Goal: Task Accomplishment & Management: Use online tool/utility

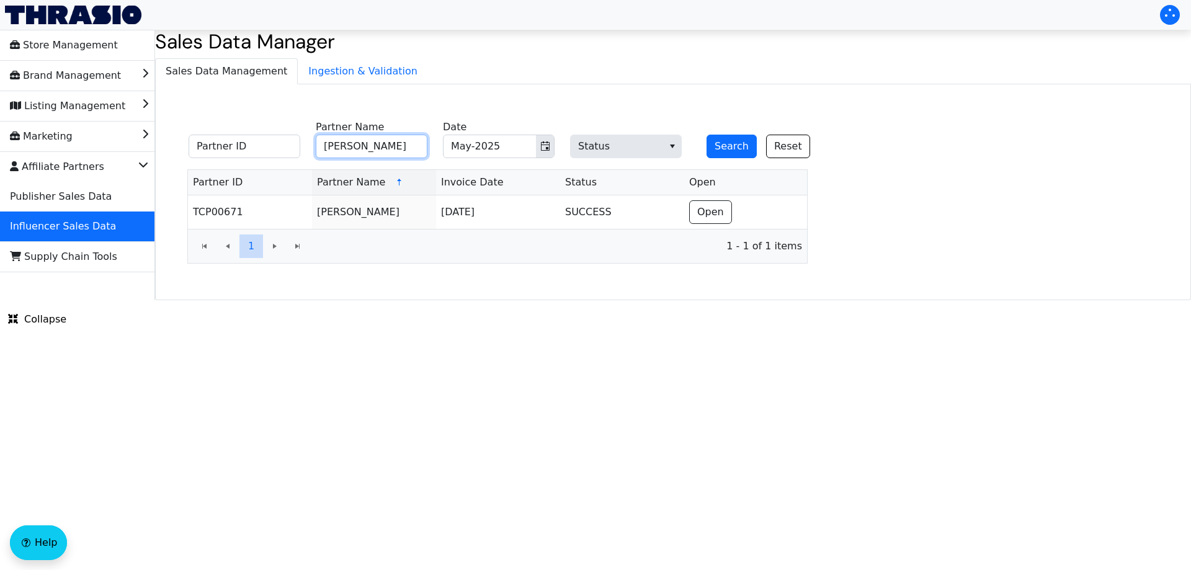
click at [372, 148] on input "[PERSON_NAME]" at bounding box center [372, 147] width 112 height 24
paste input "[PERSON_NAME]"
click at [548, 149] on icon "Toggle calendar" at bounding box center [545, 146] width 10 height 10
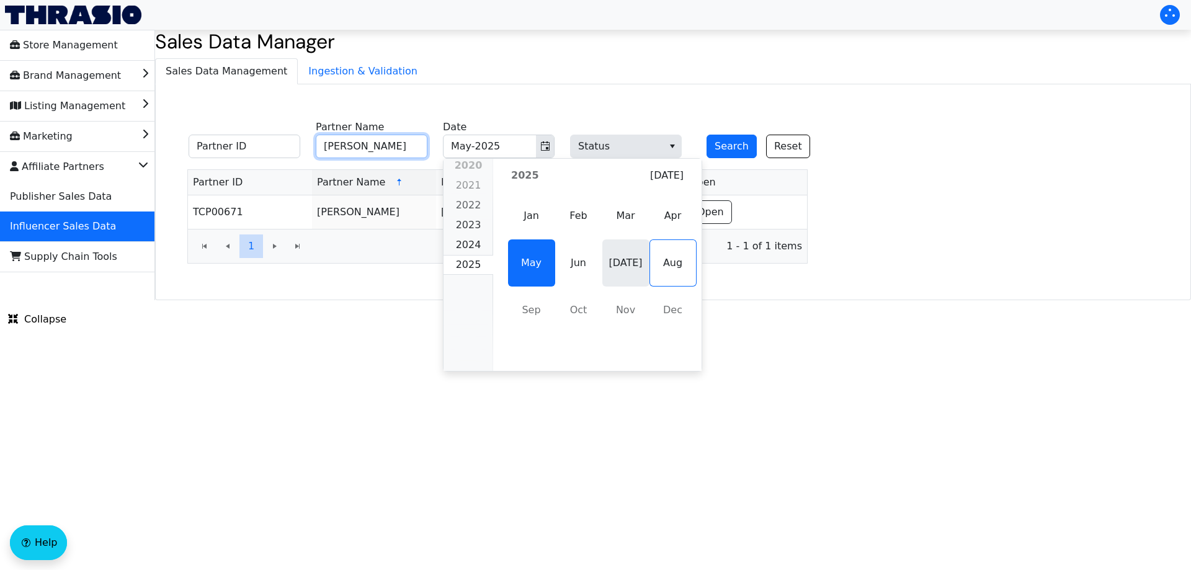
click at [608, 272] on span "[DATE]" at bounding box center [625, 262] width 47 height 47
type input "[PERSON_NAME]"
type input "[DATE]-2025"
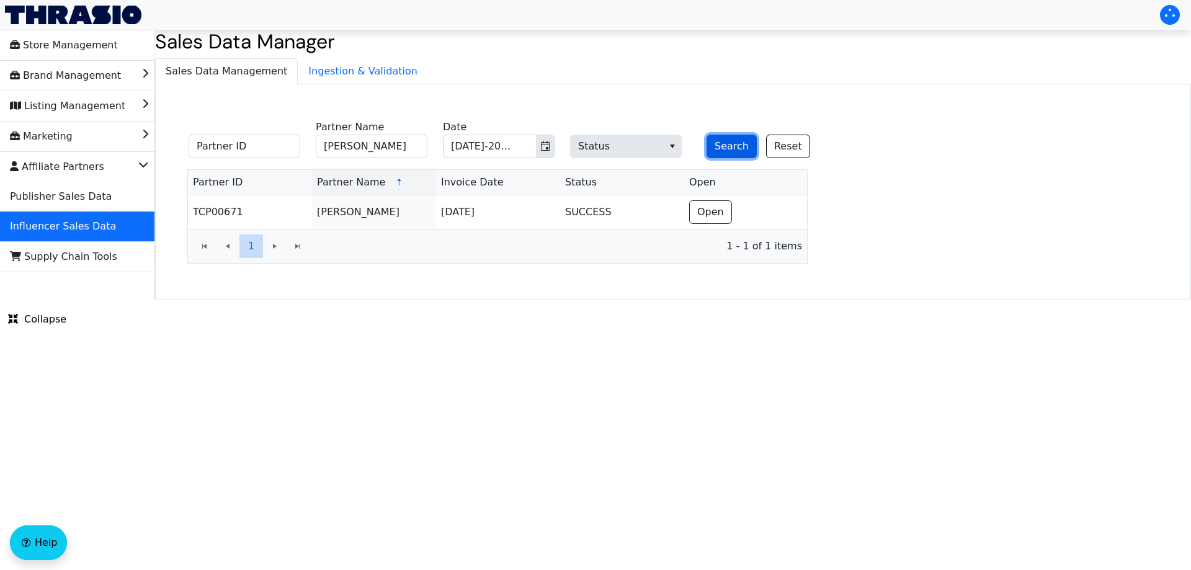
click at [736, 156] on button "Search" at bounding box center [731, 147] width 50 height 24
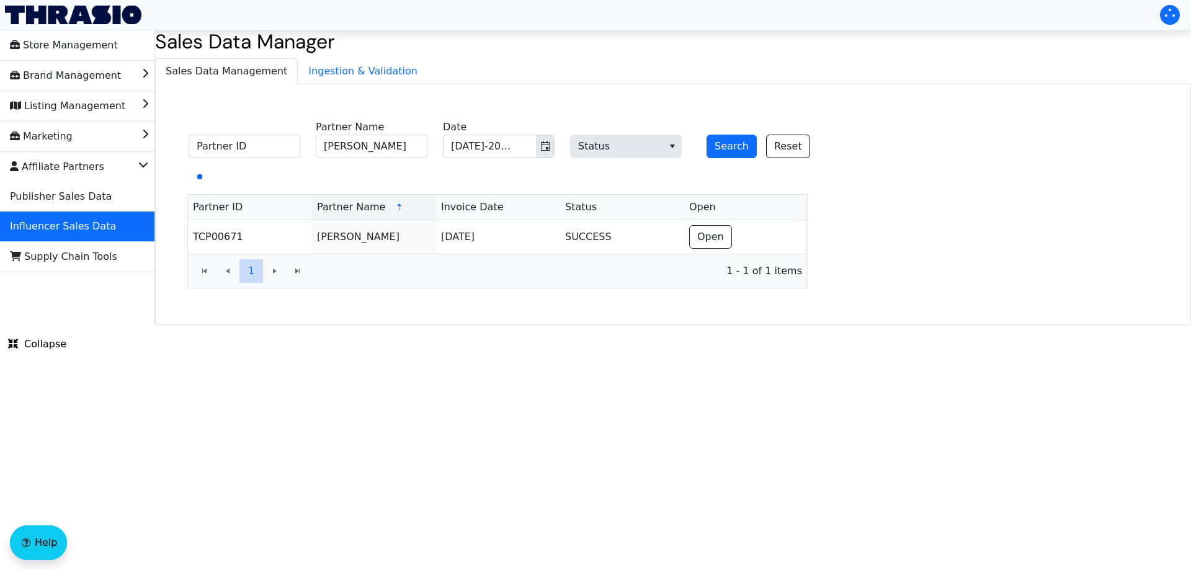
drag, startPoint x: 492, startPoint y: 402, endPoint x: 481, endPoint y: 365, distance: 38.7
click at [491, 325] on html "Store Management Brand Management Listing Management Marketing Affiliate Partne…" at bounding box center [595, 162] width 1191 height 325
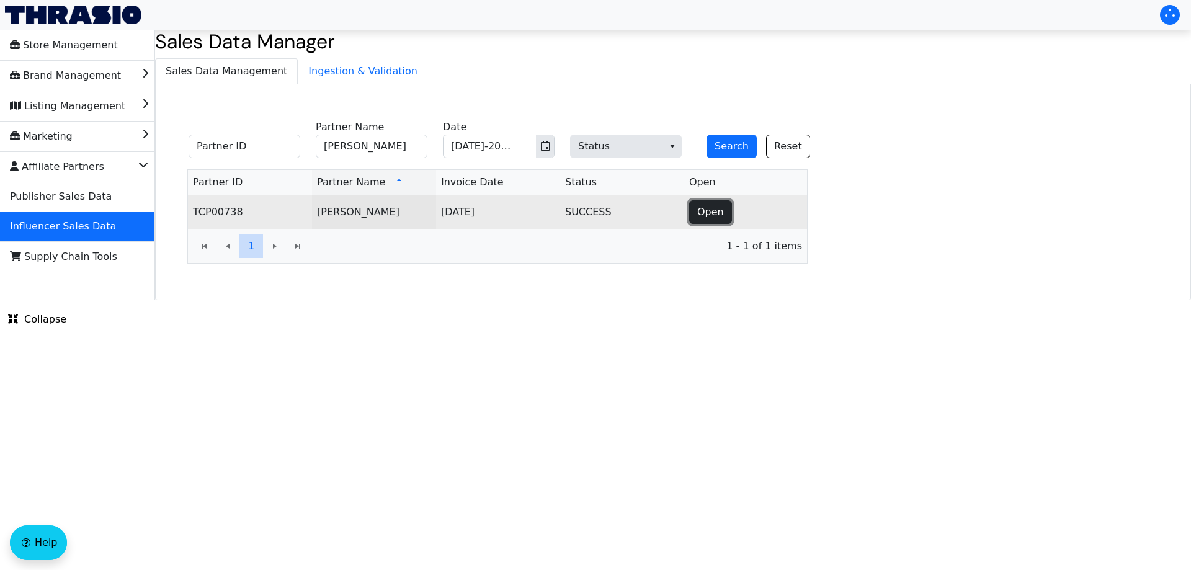
click at [715, 213] on span "Open" at bounding box center [710, 212] width 27 height 15
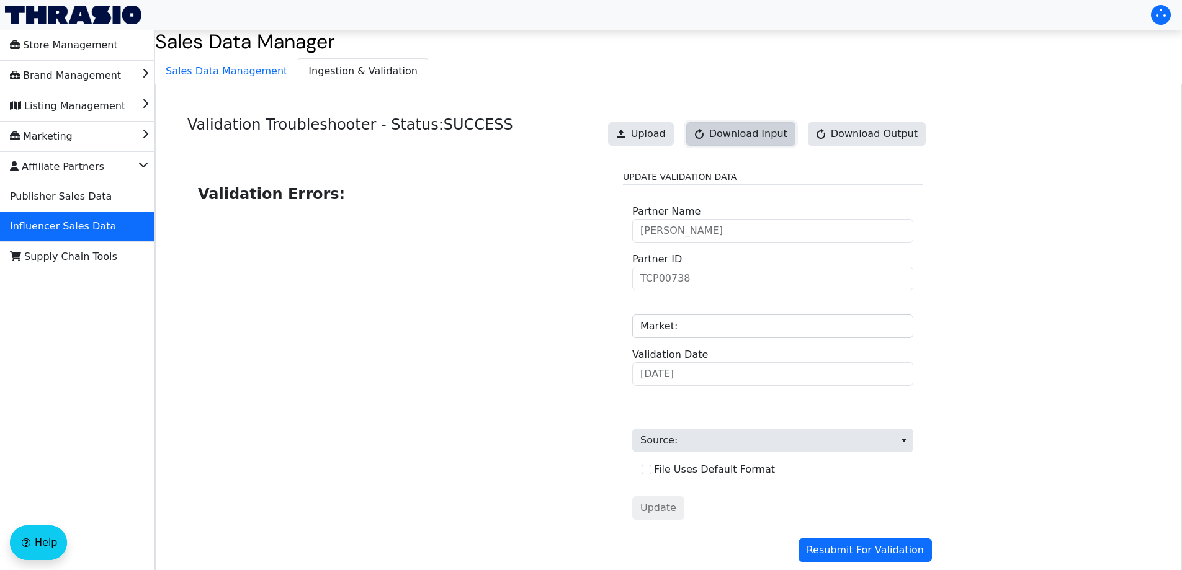
click at [773, 141] on span "Download Input" at bounding box center [748, 134] width 78 height 15
click at [773, 141] on link "Download Input" at bounding box center [740, 134] width 109 height 24
click at [659, 140] on span "Upload" at bounding box center [648, 134] width 35 height 15
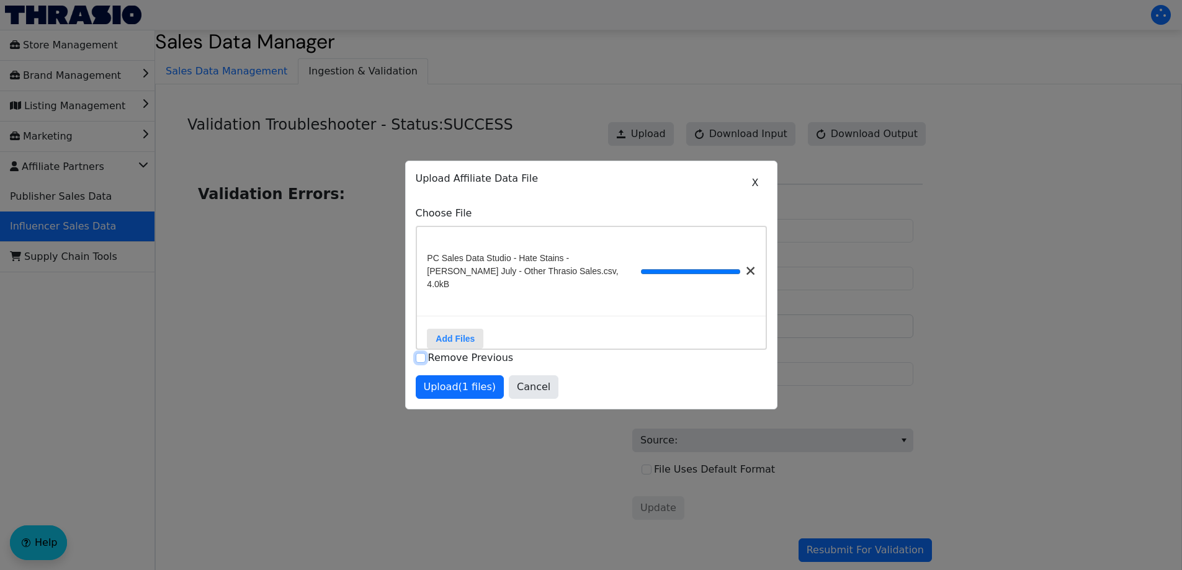
click at [422, 359] on input "Remove Previous" at bounding box center [421, 358] width 10 height 10
checkbox input "true"
click at [453, 391] on span "Upload (1 files)" at bounding box center [460, 387] width 73 height 15
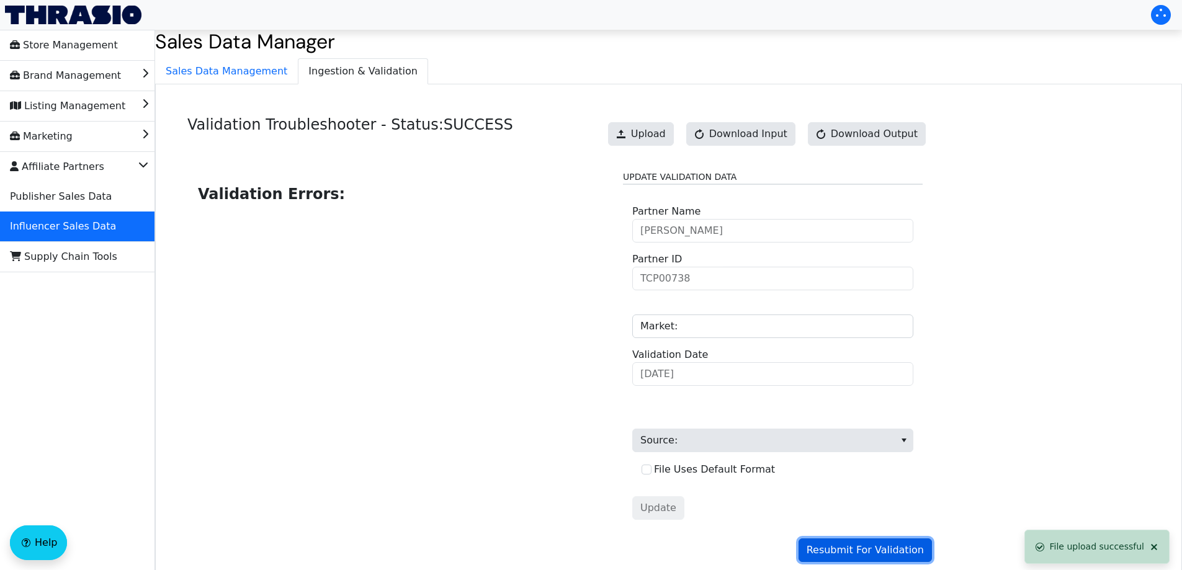
click at [852, 551] on span "Resubmit For Validation" at bounding box center [864, 550] width 117 height 15
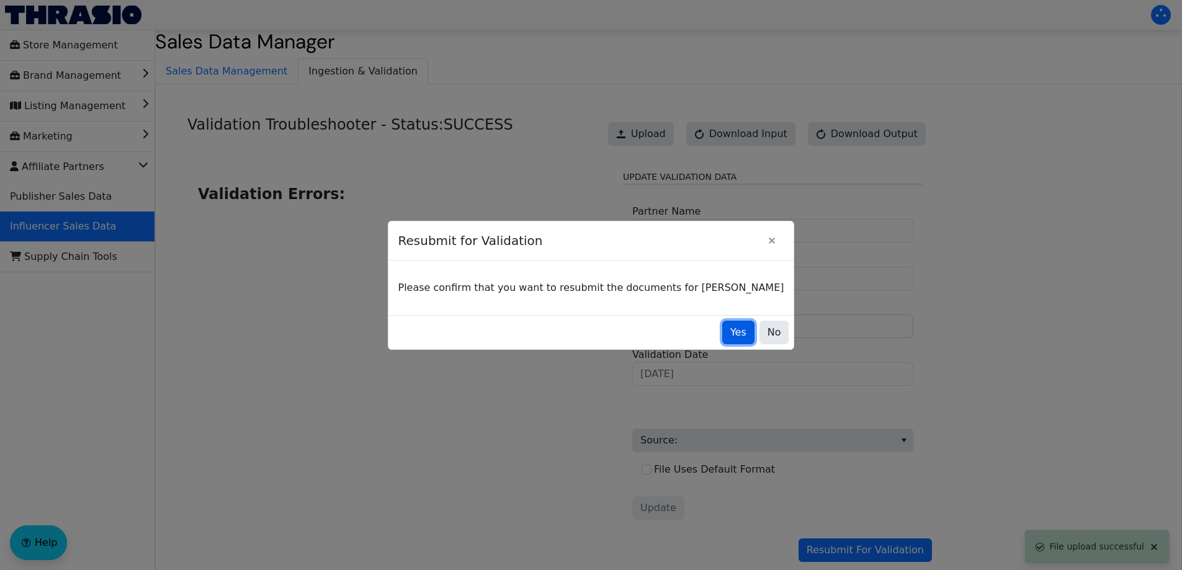
click at [730, 328] on span "Yes" at bounding box center [738, 332] width 16 height 15
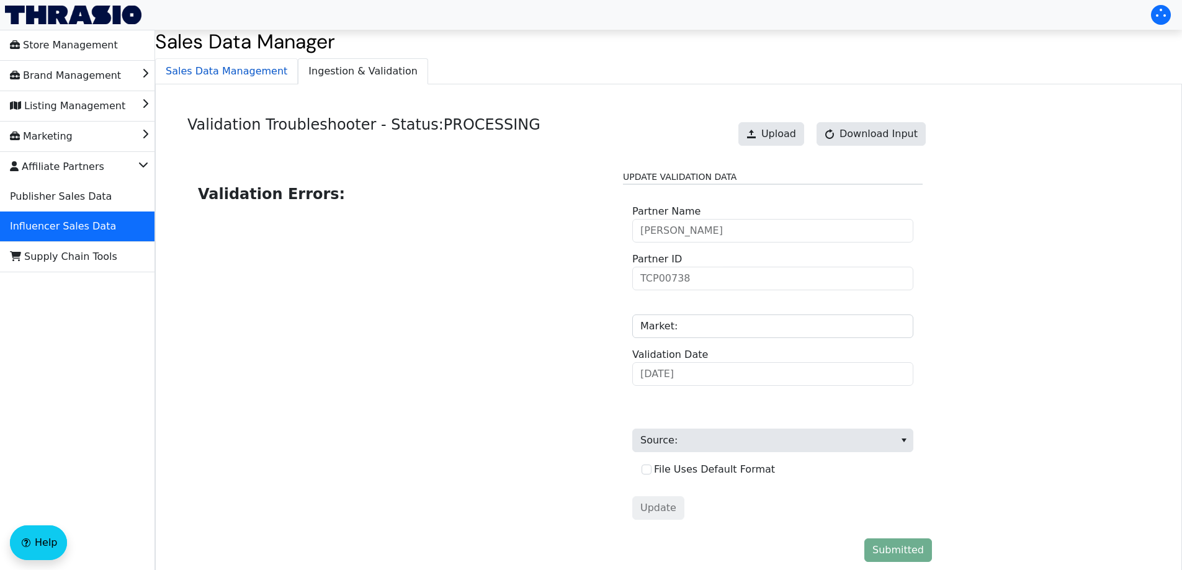
click at [190, 74] on span "Sales Data Management" at bounding box center [226, 71] width 141 height 25
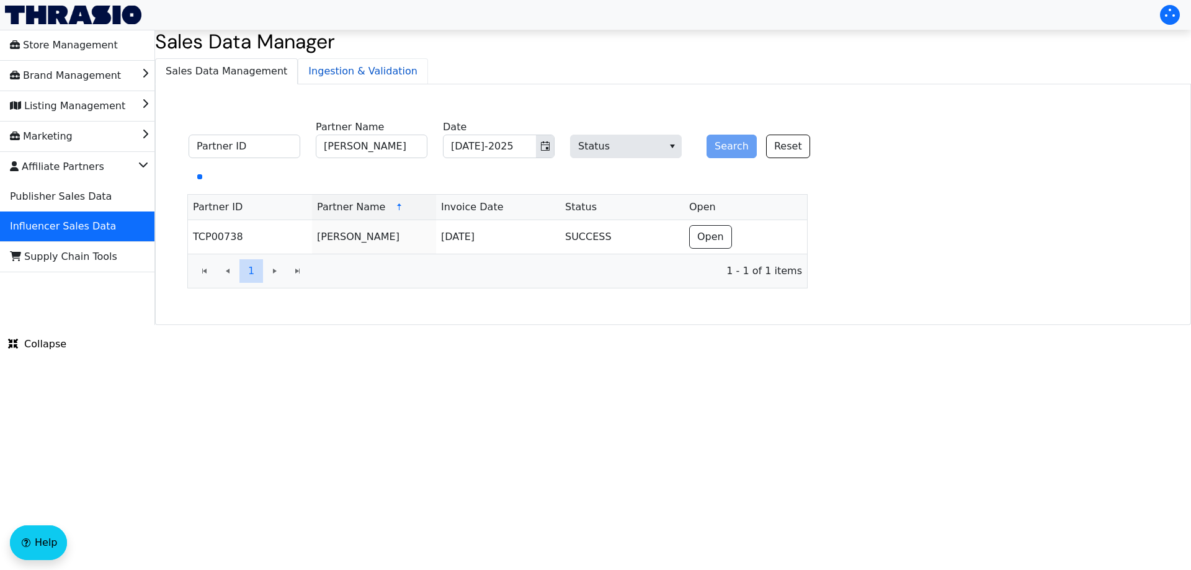
click at [317, 73] on span "Ingestion & Validation" at bounding box center [362, 71] width 129 height 25
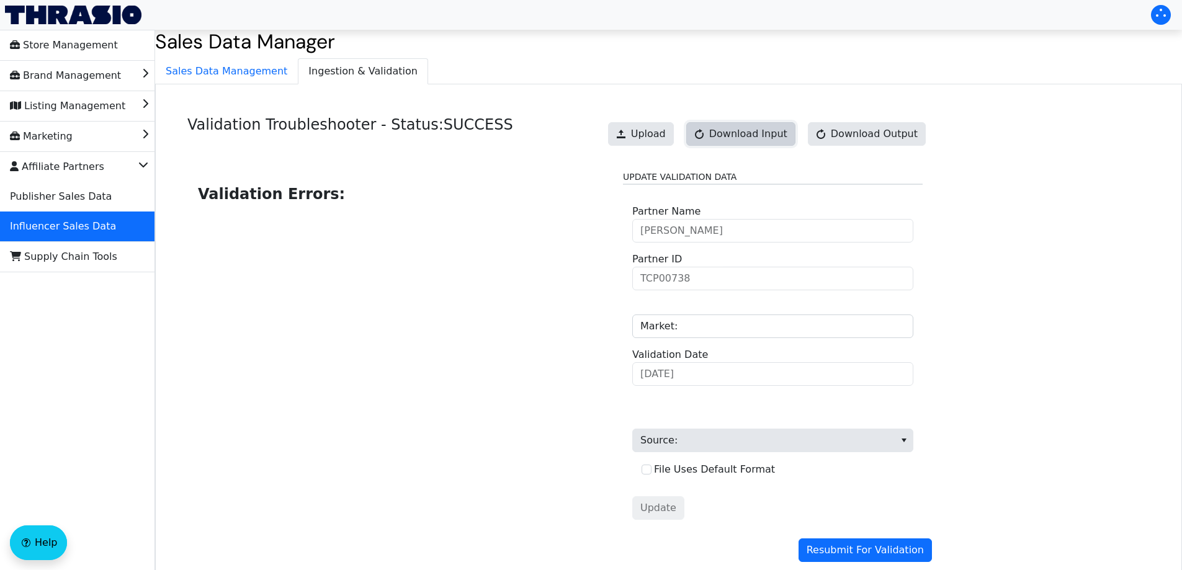
click at [753, 135] on span "Download Input" at bounding box center [748, 134] width 78 height 15
click at [758, 138] on link "Download Input" at bounding box center [740, 134] width 109 height 24
click at [563, 307] on div "Validation Errors:" at bounding box center [400, 350] width 407 height 358
click at [234, 63] on span "Sales Data Management" at bounding box center [226, 71] width 141 height 25
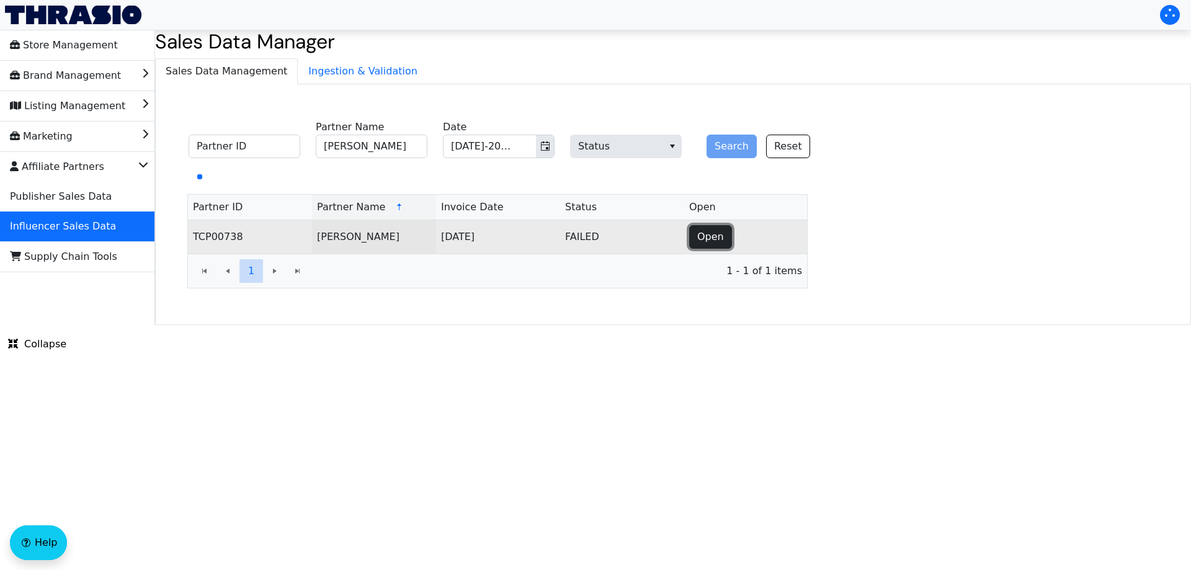
click at [705, 240] on span "Open" at bounding box center [710, 236] width 27 height 15
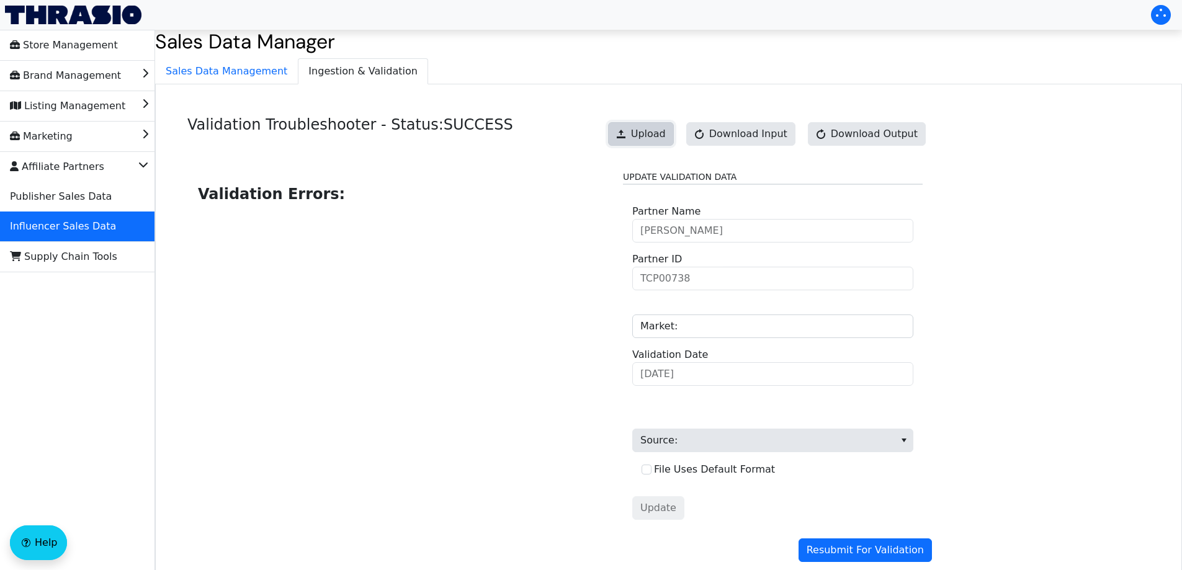
click at [666, 137] on span "Upload" at bounding box center [648, 134] width 35 height 15
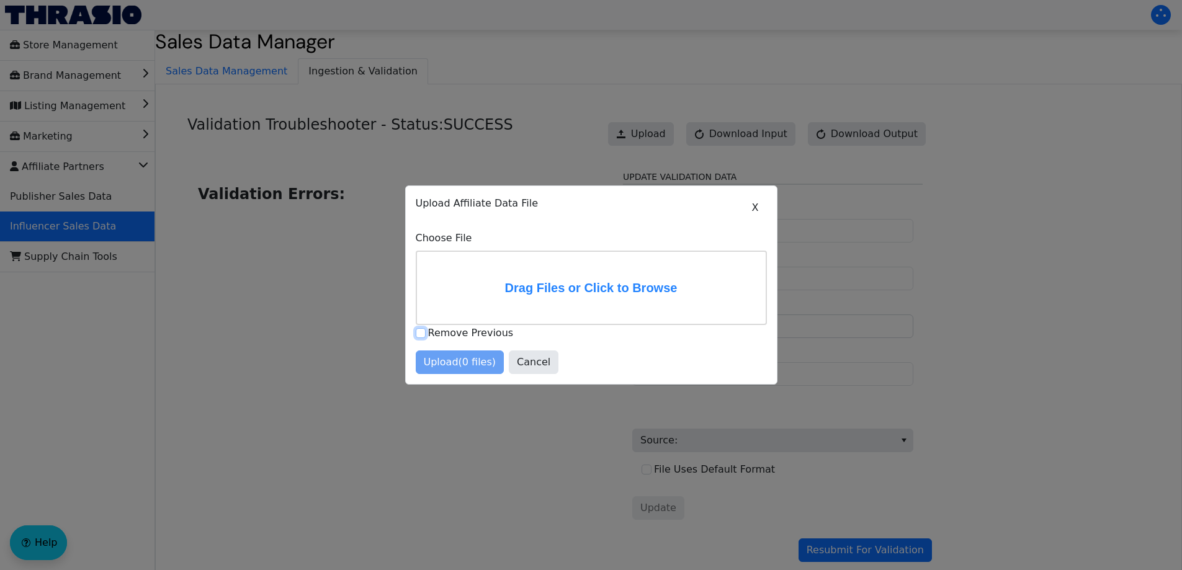
click at [422, 333] on input "Remove Previous" at bounding box center [421, 333] width 10 height 10
checkbox input "true"
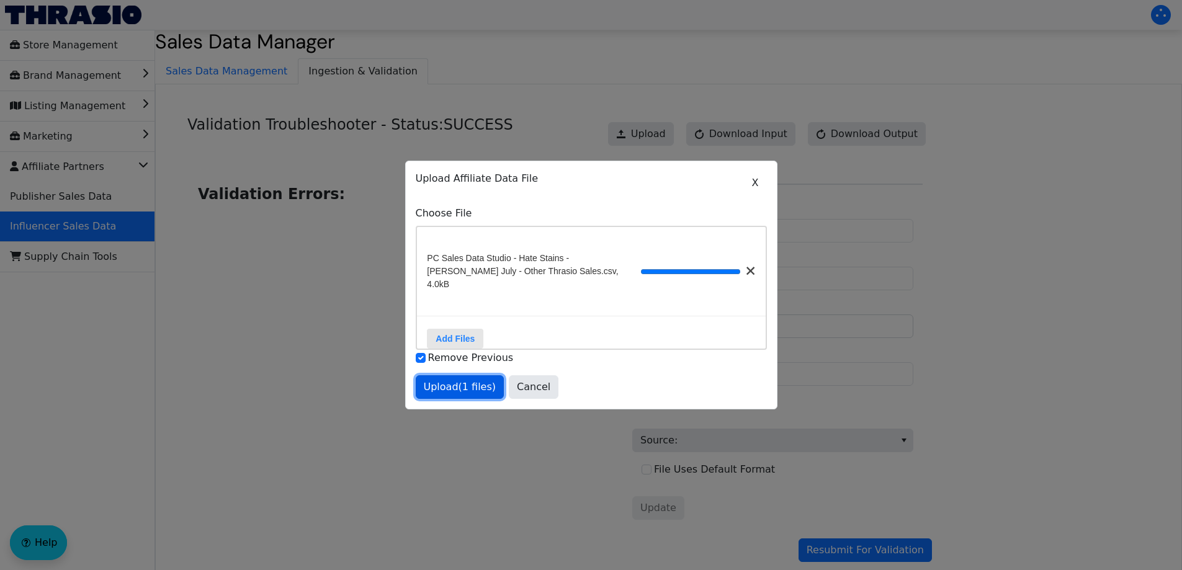
click at [478, 385] on span "Upload (1 files)" at bounding box center [460, 387] width 73 height 15
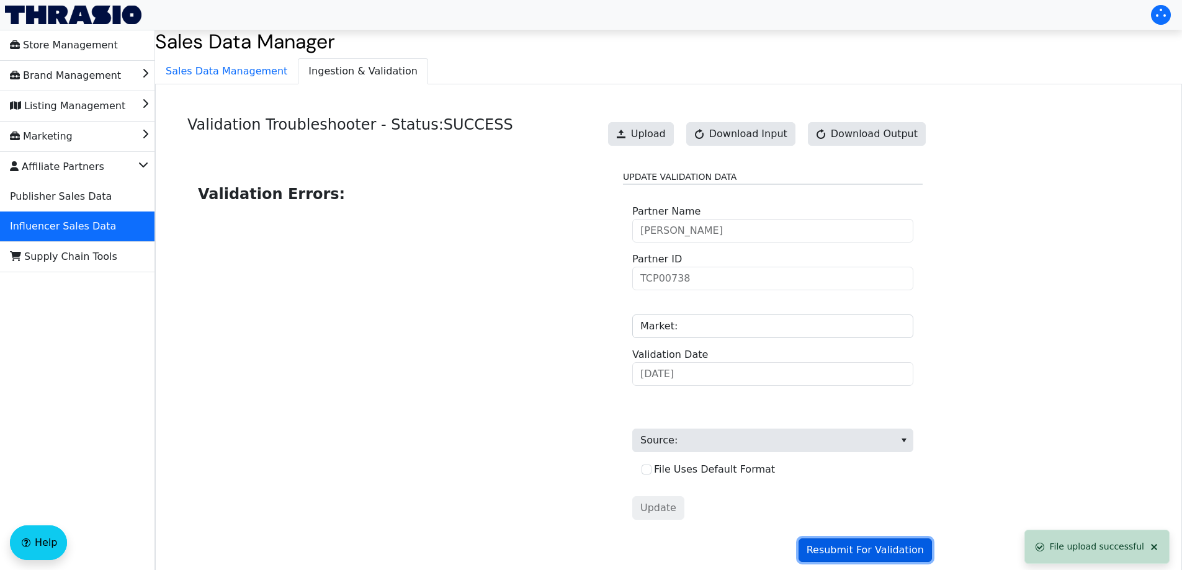
click at [850, 551] on span "Resubmit For Validation" at bounding box center [864, 550] width 117 height 15
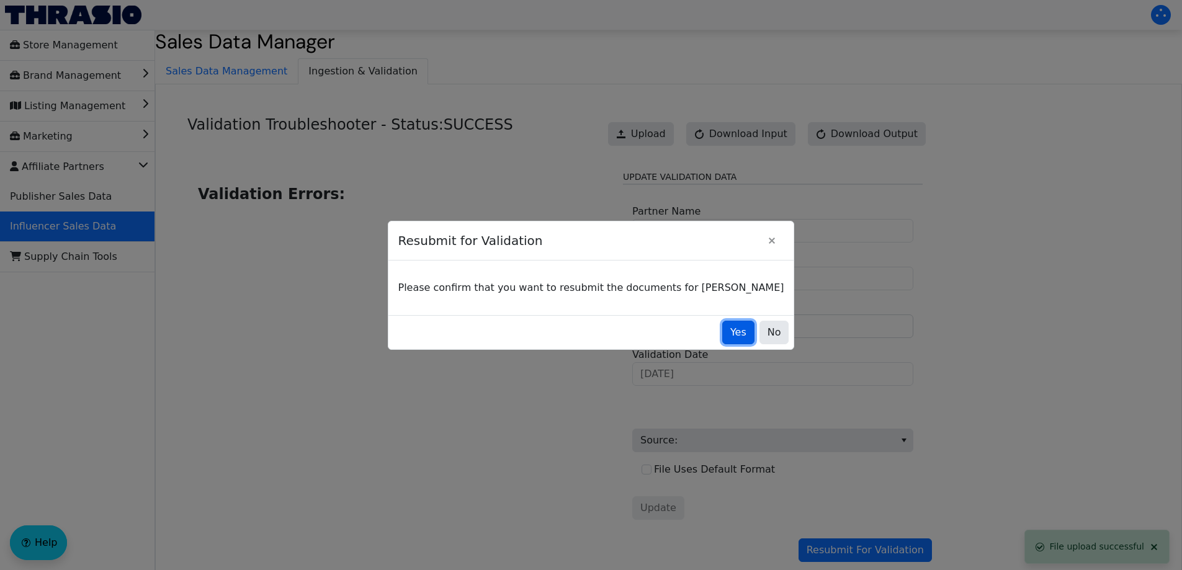
click at [730, 331] on span "Yes" at bounding box center [738, 332] width 16 height 15
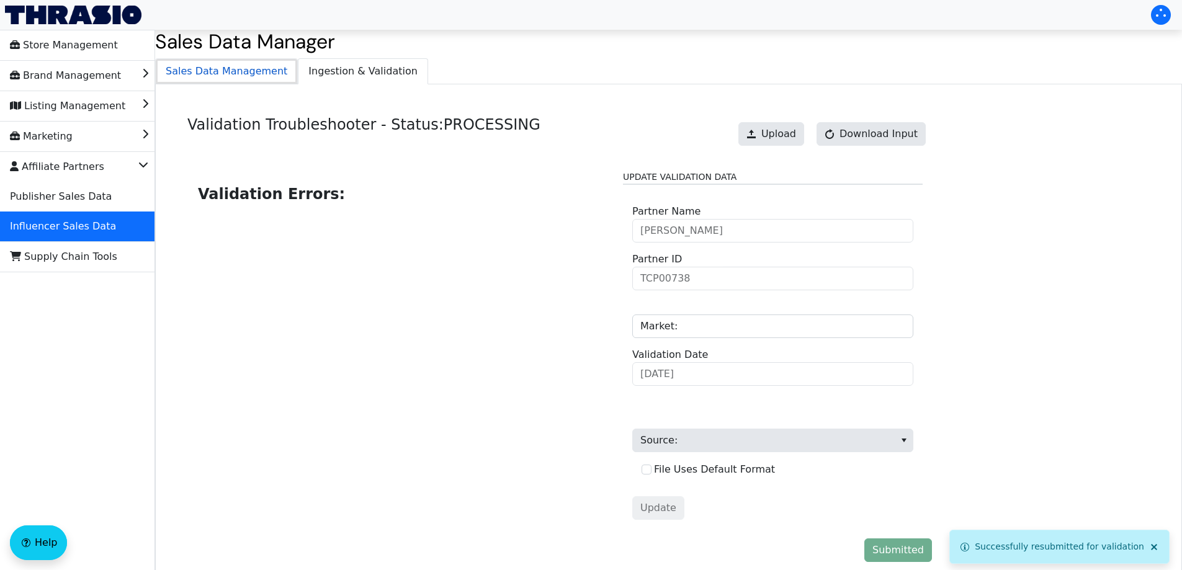
click at [247, 71] on span "Sales Data Management" at bounding box center [226, 71] width 141 height 25
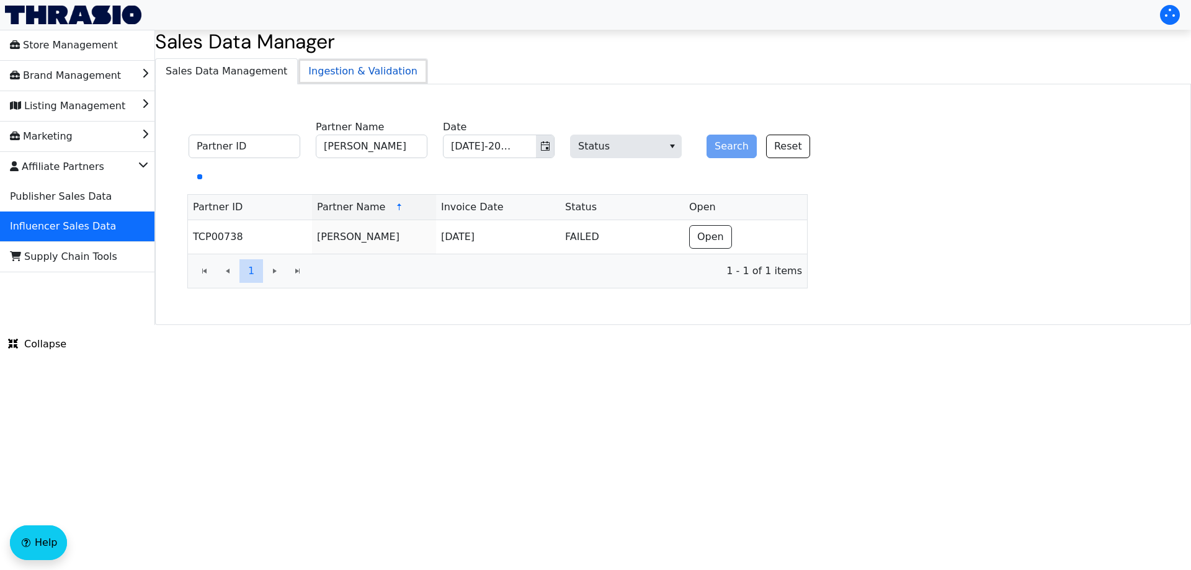
click at [320, 74] on span "Ingestion & Validation" at bounding box center [362, 71] width 129 height 25
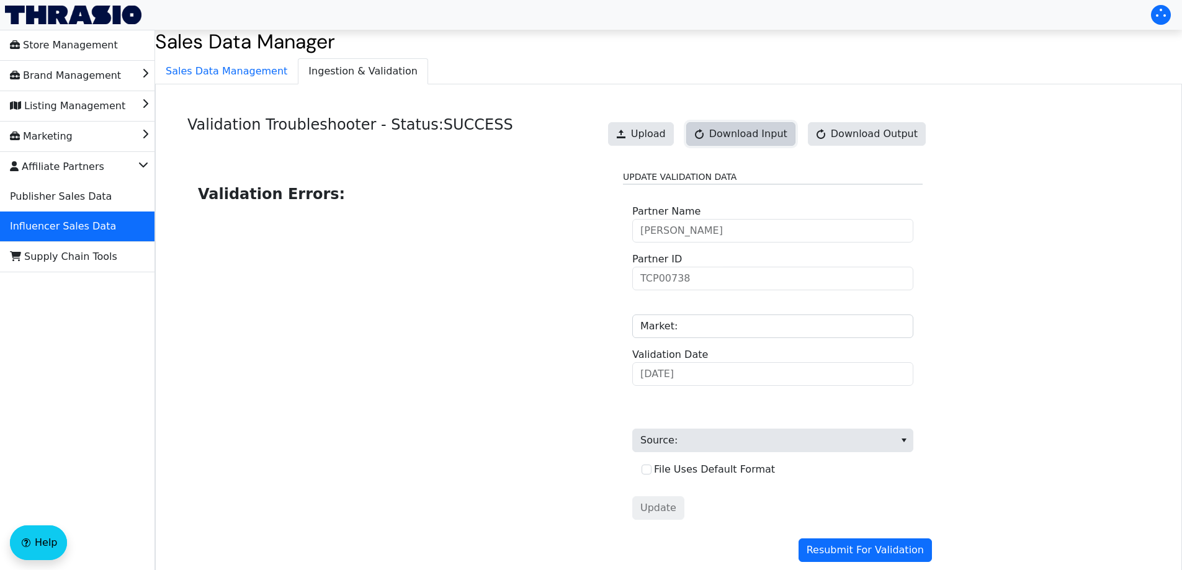
click at [778, 140] on span "Download Input" at bounding box center [748, 134] width 78 height 15
click at [778, 140] on link "Download Input" at bounding box center [740, 134] width 109 height 24
click at [225, 68] on span "Sales Data Management" at bounding box center [226, 71] width 141 height 25
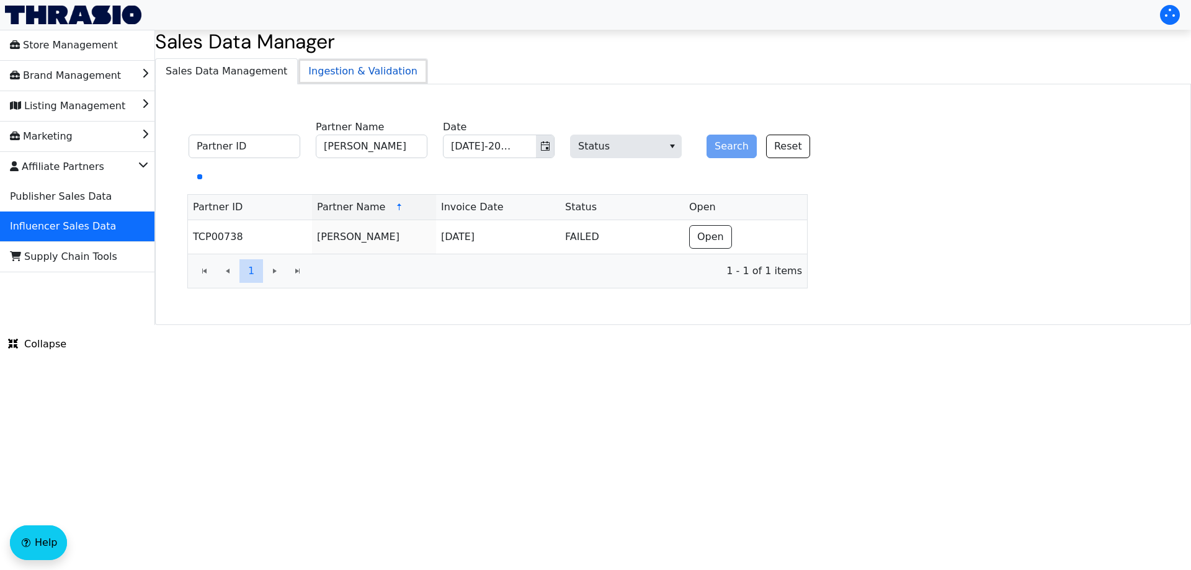
click at [329, 74] on span "Ingestion & Validation" at bounding box center [362, 71] width 129 height 25
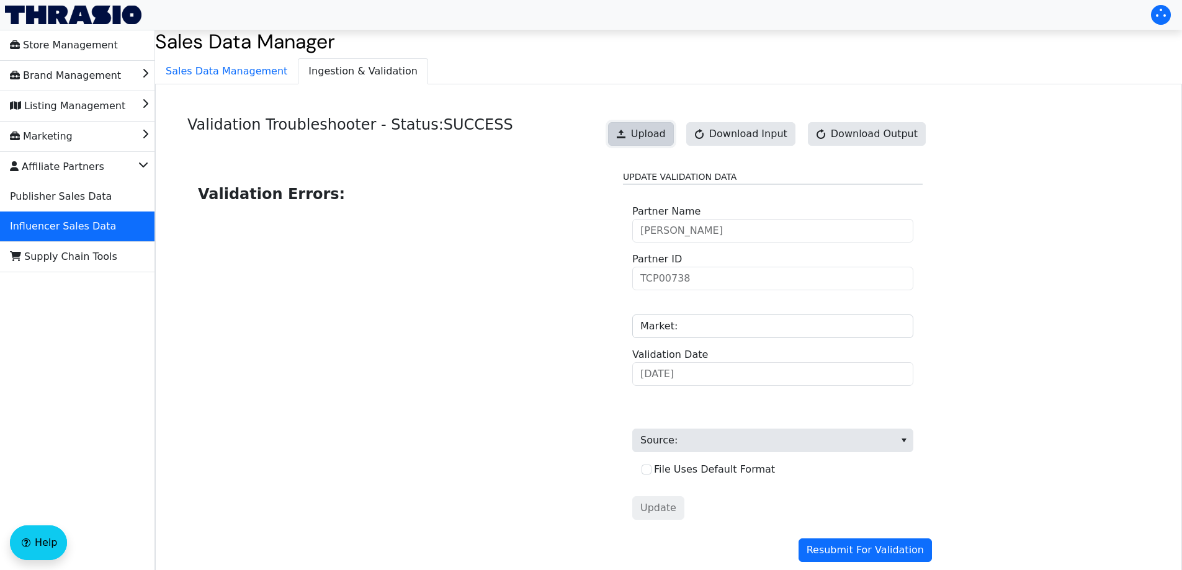
click at [662, 140] on span "Upload" at bounding box center [648, 134] width 35 height 15
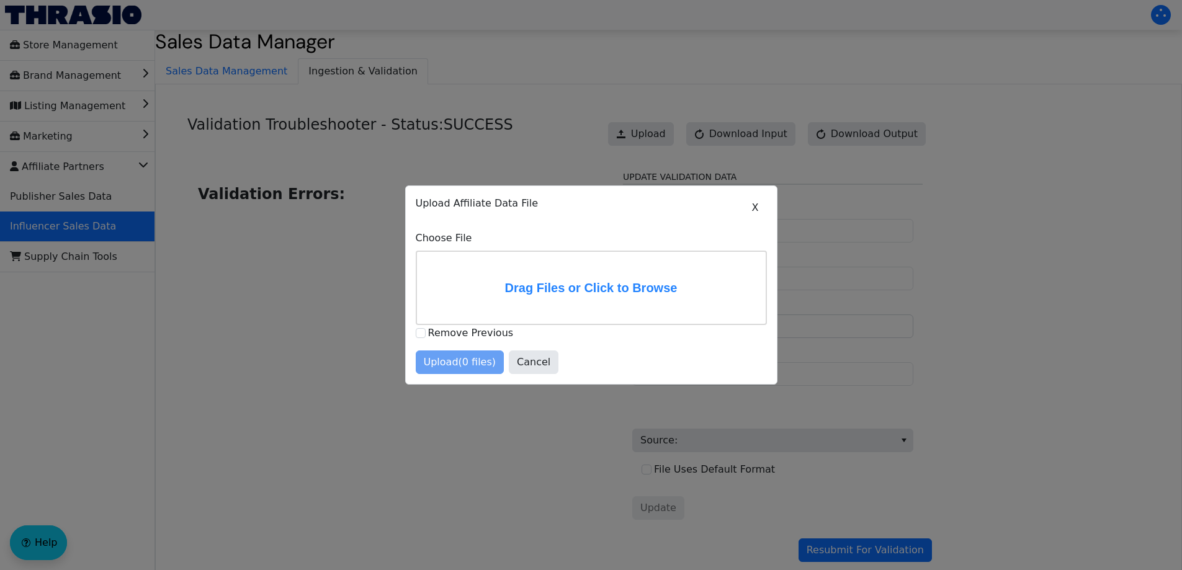
click at [427, 334] on div "Remove Previous" at bounding box center [591, 333] width 351 height 16
click at [425, 336] on input "Remove Previous" at bounding box center [421, 333] width 10 height 10
checkbox input "true"
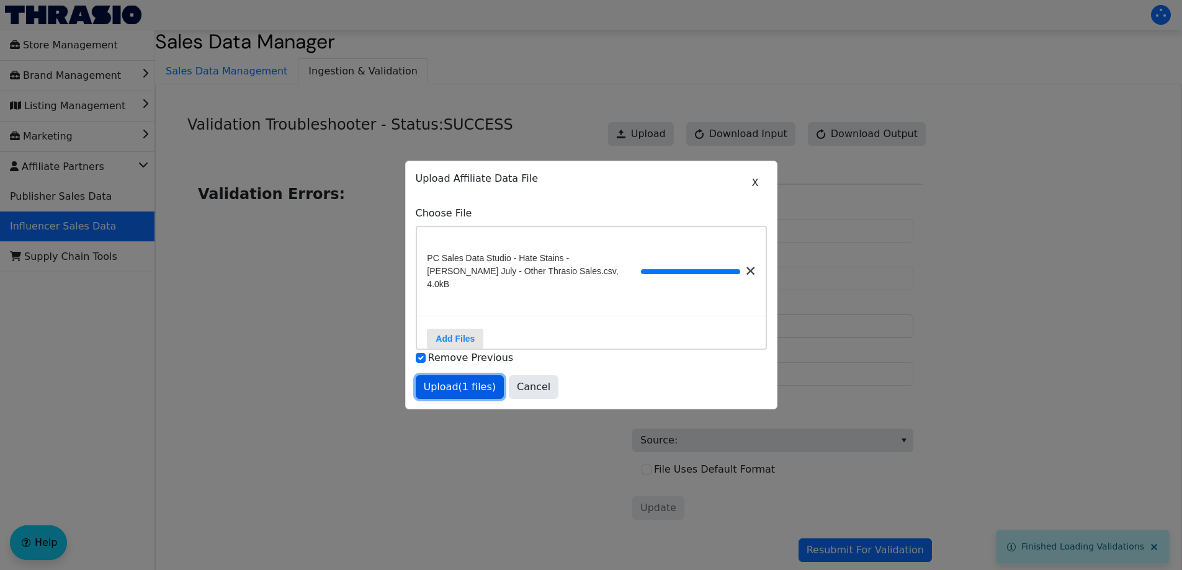
click at [454, 385] on span "Upload (1 files)" at bounding box center [460, 387] width 73 height 15
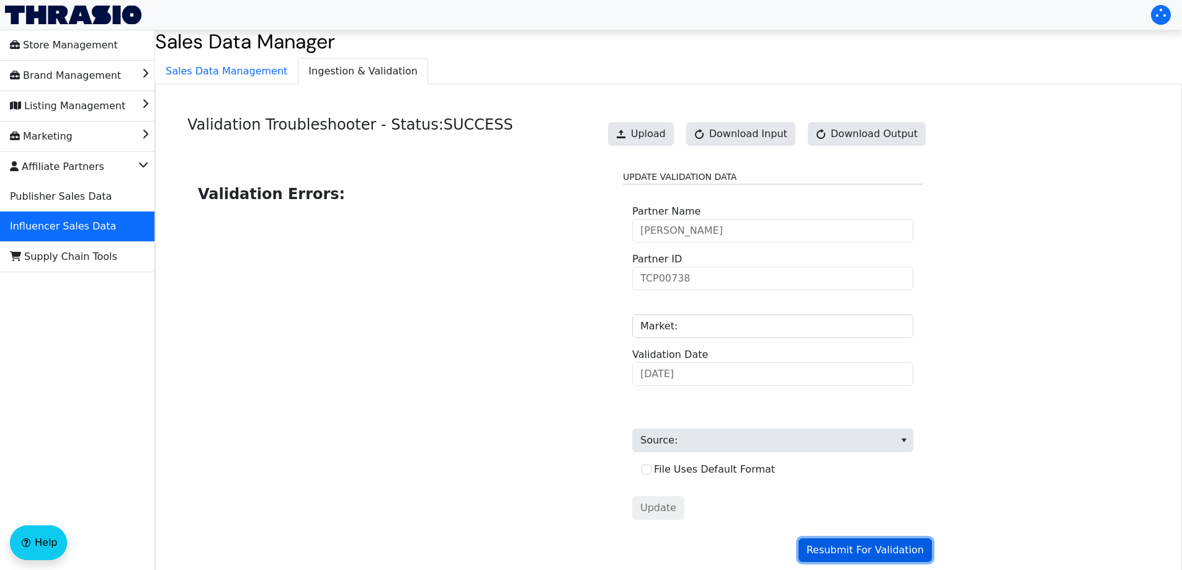
click at [857, 548] on span "Resubmit For Validation" at bounding box center [864, 550] width 117 height 15
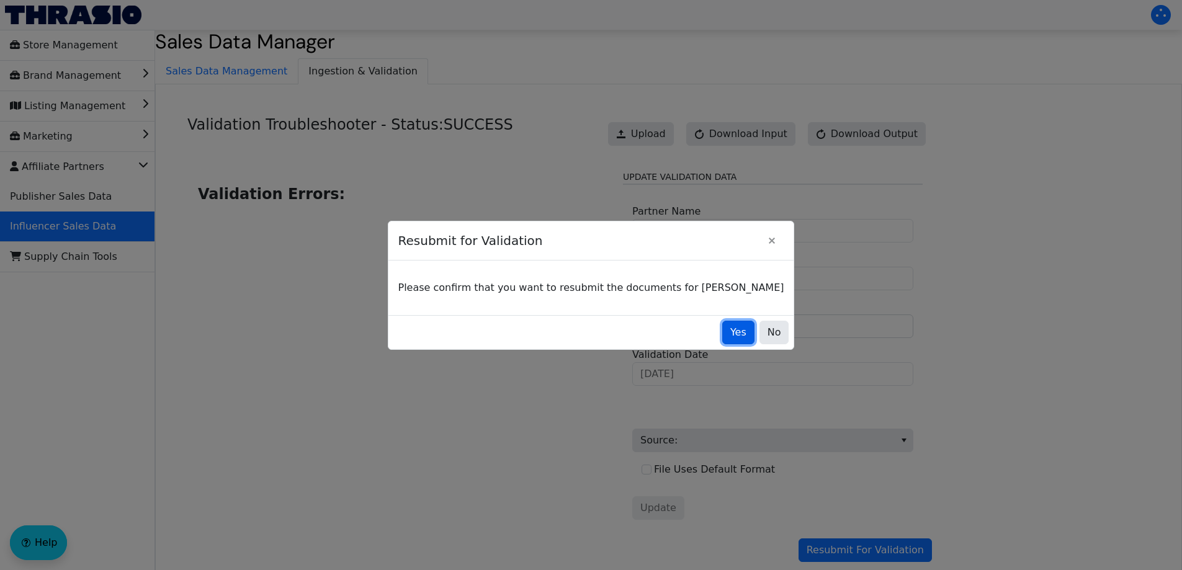
click at [730, 327] on span "Yes" at bounding box center [738, 332] width 16 height 15
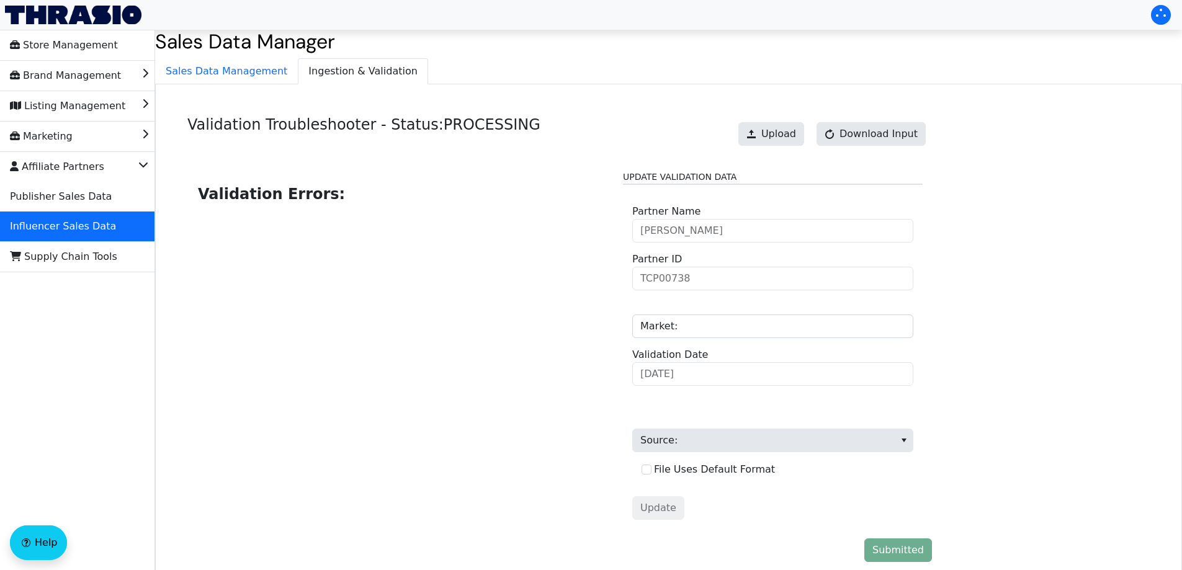
drag, startPoint x: 400, startPoint y: 417, endPoint x: 357, endPoint y: 317, distance: 109.2
click at [396, 406] on div "Validation Errors:" at bounding box center [400, 350] width 407 height 358
click at [251, 82] on span "Sales Data Management" at bounding box center [226, 71] width 141 height 25
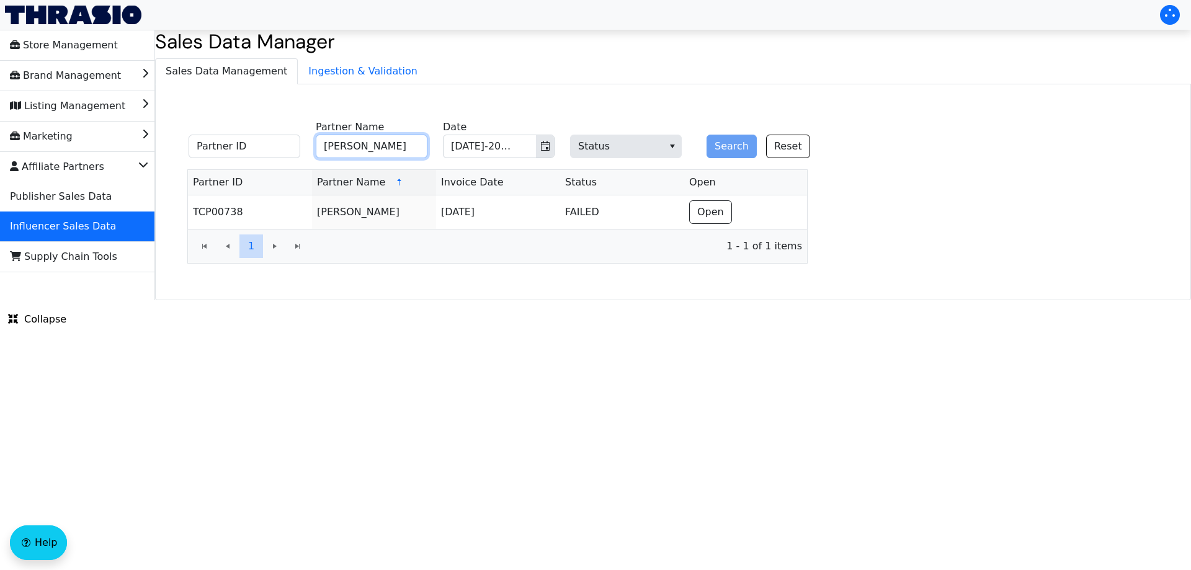
click at [377, 146] on input "[PERSON_NAME]" at bounding box center [372, 147] width 112 height 24
click at [778, 300] on html "Store Management Brand Management Listing Management Marketing Affiliate Partne…" at bounding box center [595, 150] width 1191 height 300
click at [311, 85] on div "Partner ID [PERSON_NAME] Partner Name [DATE]-2025 Date Status Search Reset Part…" at bounding box center [673, 192] width 1036 height 216
click at [318, 71] on span "Ingestion & Validation" at bounding box center [362, 71] width 129 height 25
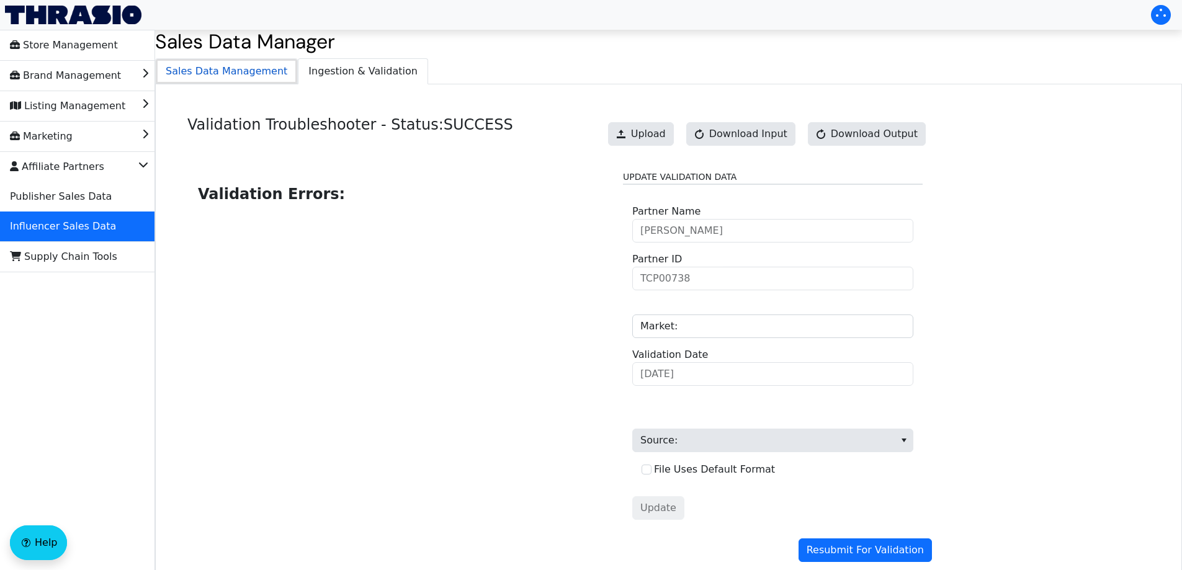
click at [234, 78] on span "Sales Data Management" at bounding box center [226, 71] width 141 height 25
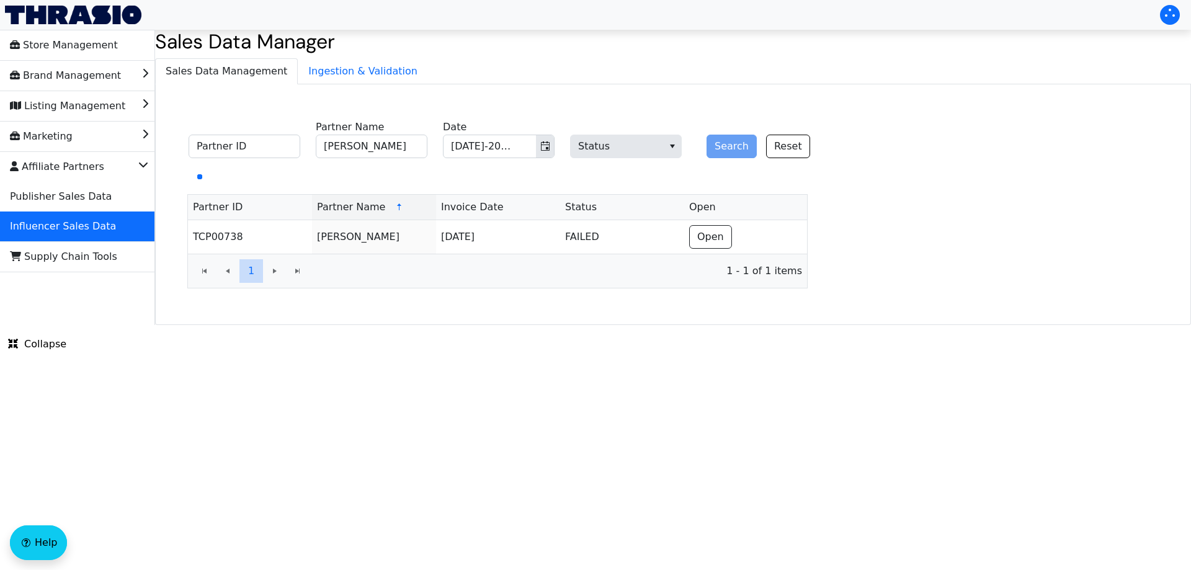
click at [388, 325] on html "Store Management Brand Management Listing Management Marketing Affiliate Partne…" at bounding box center [595, 162] width 1191 height 325
